Goal: Task Accomplishment & Management: Use online tool/utility

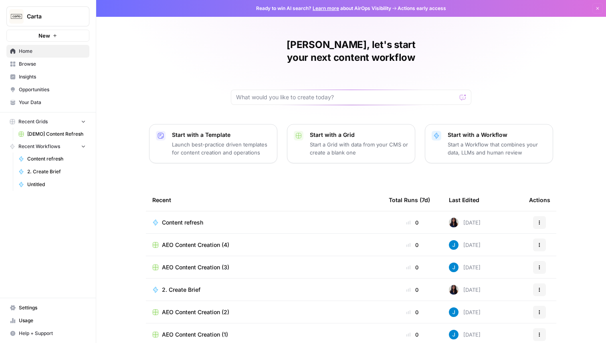
click at [134, 117] on div "Alex, let's start your next content workflow Start with a Template Launch best-…" at bounding box center [351, 190] width 510 height 381
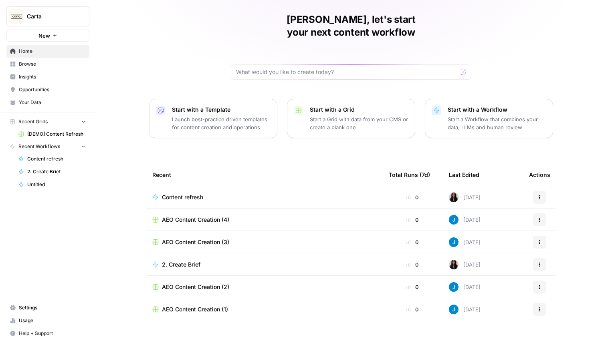
click at [42, 135] on span "[DEMO] Content Refresh" at bounding box center [56, 134] width 58 height 7
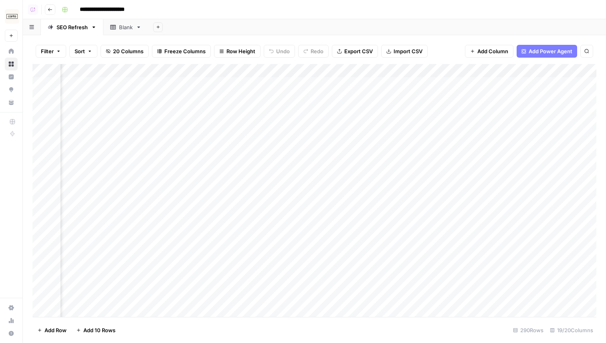
scroll to position [0, 871]
click at [421, 85] on div "Add Column" at bounding box center [314, 190] width 564 height 253
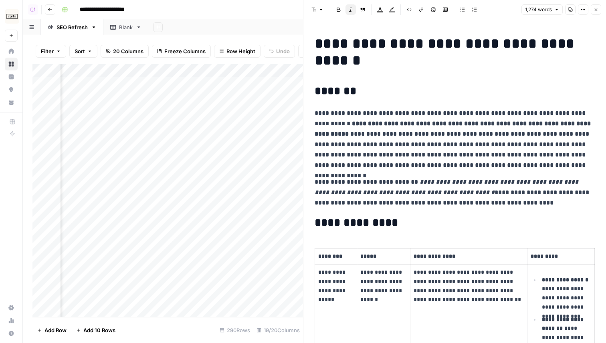
scroll to position [122, 0]
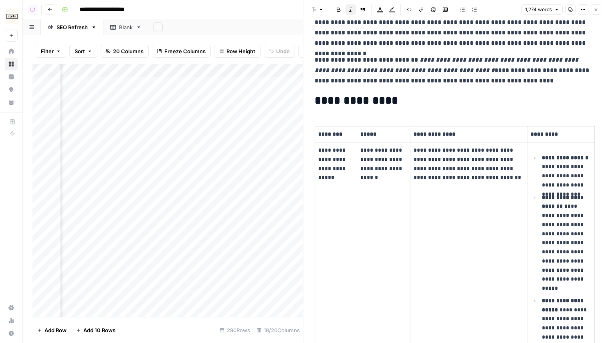
click at [595, 10] on icon "button" at bounding box center [595, 9] width 5 height 5
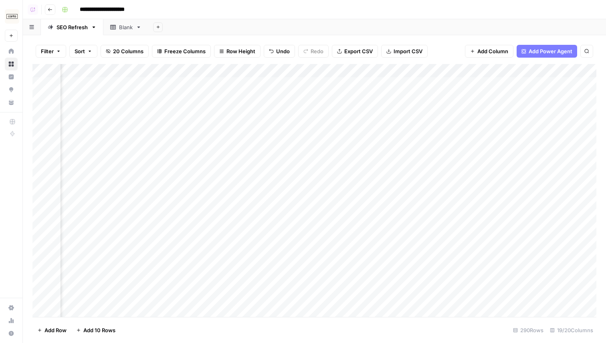
scroll to position [0, 972]
click at [396, 70] on div "Add Column" at bounding box center [314, 190] width 564 height 253
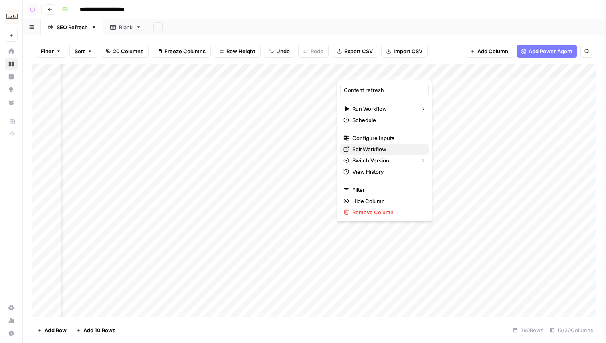
click at [365, 147] on span "Edit Workflow" at bounding box center [387, 149] width 70 height 8
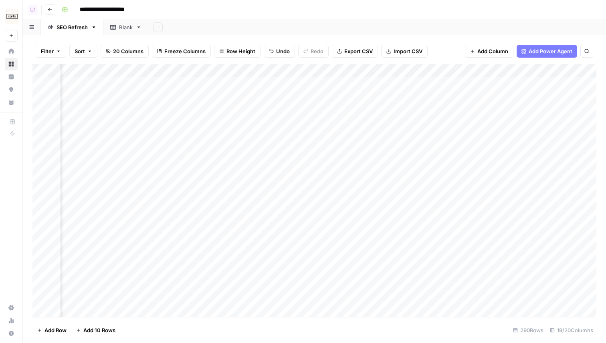
scroll to position [0, 1123]
click at [544, 51] on span "Add Power Agent" at bounding box center [550, 51] width 44 height 8
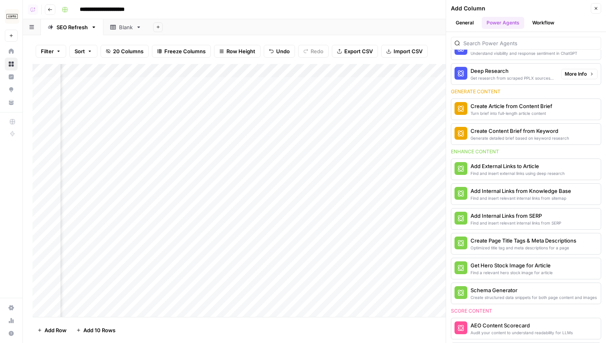
scroll to position [206, 0]
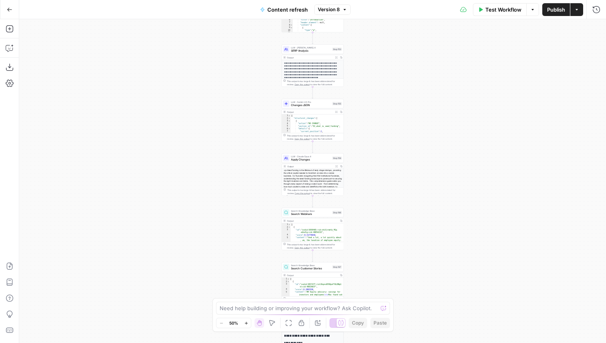
drag, startPoint x: 248, startPoint y: 169, endPoint x: 247, endPoint y: 237, distance: 67.3
click at [248, 250] on div "true false true false true false Workflow Set Inputs Inputs Power Agent Identif…" at bounding box center [312, 181] width 587 height 324
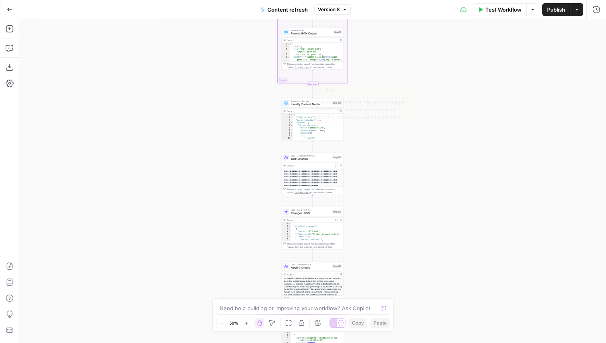
drag, startPoint x: 258, startPoint y: 83, endPoint x: 258, endPoint y: 171, distance: 87.3
click at [258, 172] on div "true false true false true false Workflow Set Inputs Inputs Power Agent Identif…" at bounding box center [312, 181] width 587 height 324
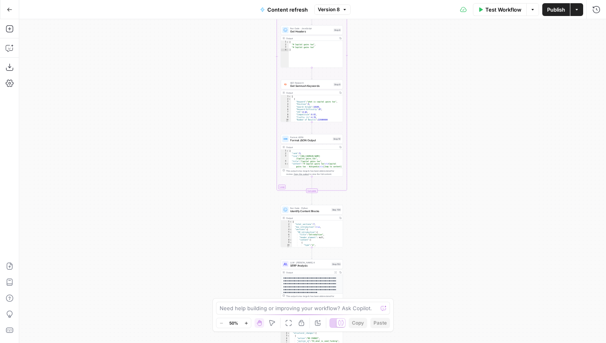
drag, startPoint x: 262, startPoint y: 128, endPoint x: 261, endPoint y: 236, distance: 107.4
click at [261, 236] on div "true false true false true false Workflow Set Inputs Inputs Power Agent Identif…" at bounding box center [312, 181] width 587 height 324
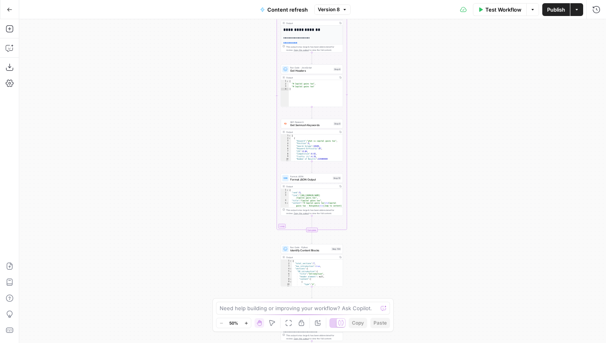
drag, startPoint x: 249, startPoint y: 152, endPoint x: 249, endPoint y: 266, distance: 113.4
click at [249, 266] on div "true false true false true false Workflow Set Inputs Inputs Power Agent Identif…" at bounding box center [312, 181] width 587 height 324
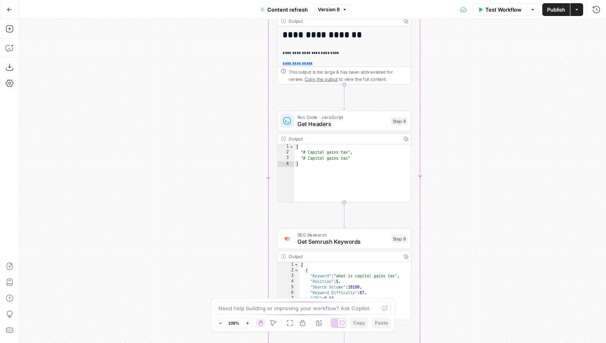
drag, startPoint x: 260, startPoint y: 198, endPoint x: 228, endPoint y: 305, distance: 111.8
click at [228, 305] on body "Carta New Home Browse Insights Opportunities Your Data Recent Grids [DEMO] Cont…" at bounding box center [303, 171] width 606 height 343
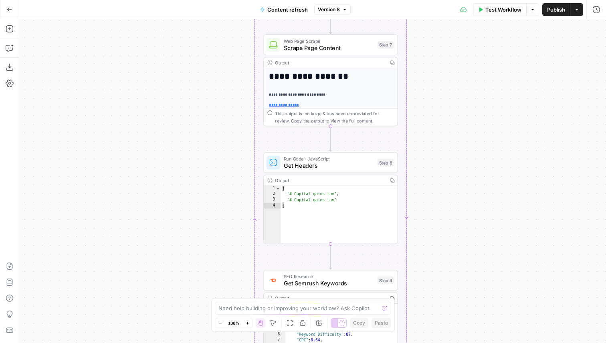
drag, startPoint x: 228, startPoint y: 153, endPoint x: 224, endPoint y: 274, distance: 120.2
click at [224, 274] on div "true false true false true false Workflow Set Inputs Inputs Power Agent Identif…" at bounding box center [312, 181] width 587 height 324
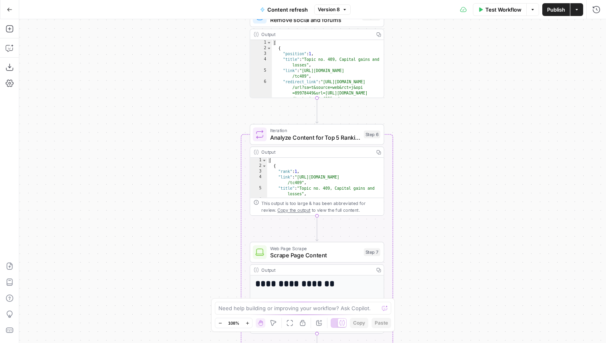
drag, startPoint x: 227, startPoint y: 132, endPoint x: 216, endPoint y: 222, distance: 90.4
click at [216, 223] on div "true false true false true false Workflow Set Inputs Inputs Power Agent Identif…" at bounding box center [312, 181] width 587 height 324
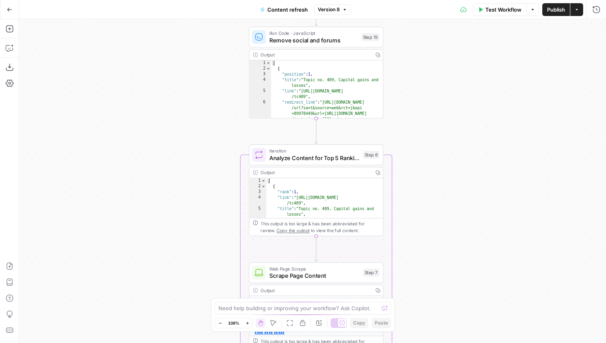
drag, startPoint x: 225, startPoint y: 115, endPoint x: 225, endPoint y: 224, distance: 109.0
click at [225, 224] on div "true false true false true false Workflow Set Inputs Inputs Power Agent Identif…" at bounding box center [312, 181] width 587 height 324
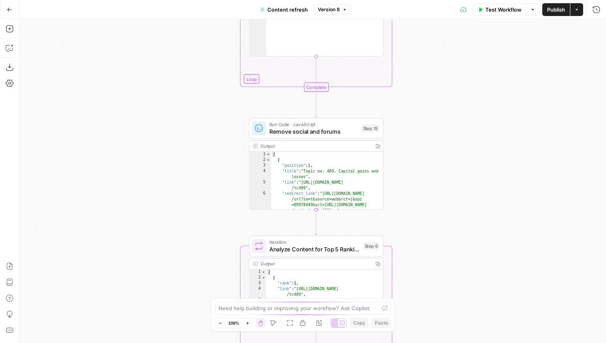
drag, startPoint x: 231, startPoint y: 125, endPoint x: 231, endPoint y: 244, distance: 118.6
click at [231, 244] on div "true false true false true false Workflow Set Inputs Inputs Power Agent Identif…" at bounding box center [312, 181] width 587 height 324
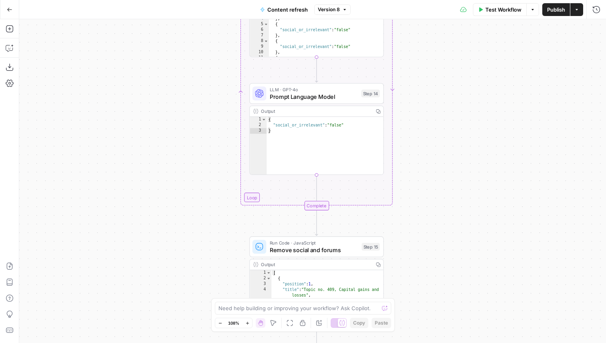
drag, startPoint x: 232, startPoint y: 125, endPoint x: 232, endPoint y: 246, distance: 120.6
click at [232, 246] on div "true false true false true false Workflow Set Inputs Inputs Power Agent Identif…" at bounding box center [312, 181] width 587 height 324
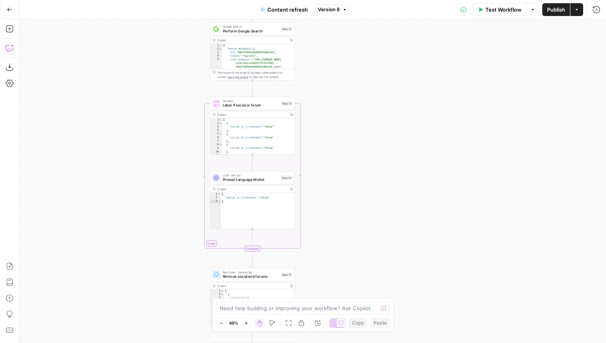
click at [12, 49] on icon "button" at bounding box center [10, 48] width 8 height 8
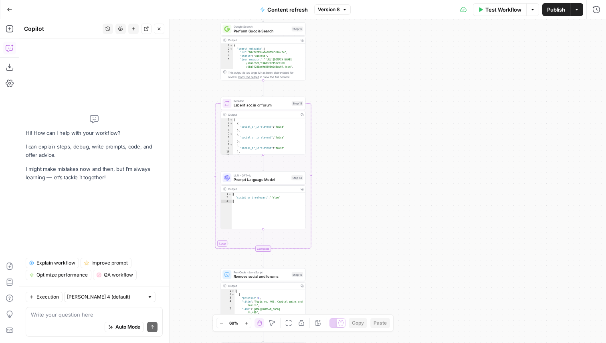
click at [163, 33] on button "Close" at bounding box center [159, 29] width 10 height 10
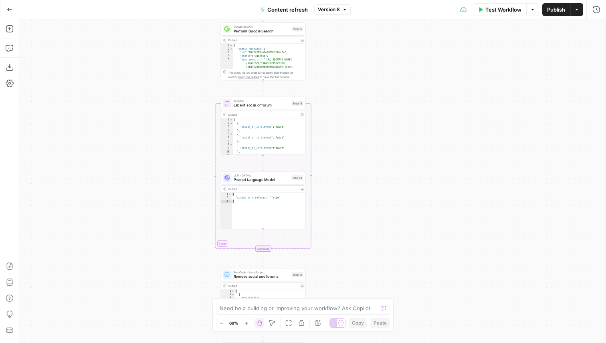
drag, startPoint x: 157, startPoint y: 126, endPoint x: 156, endPoint y: 239, distance: 113.0
click at [157, 239] on div "true false false true false true Workflow Set Inputs Inputs Power Agent Identif…" at bounding box center [312, 181] width 587 height 324
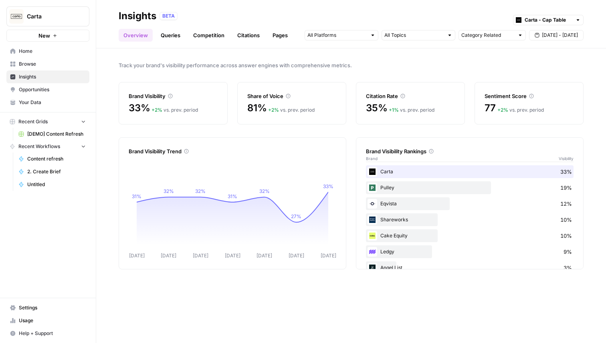
click at [25, 101] on span "Your Data" at bounding box center [52, 102] width 67 height 7
